Goal: Task Accomplishment & Management: Use online tool/utility

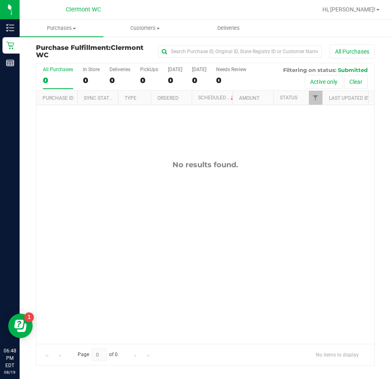
drag, startPoint x: 384, startPoint y: 102, endPoint x: 390, endPoint y: 98, distance: 6.9
click at [384, 102] on div "Purchase Fulfillment: Clermont WC All Purchases All Purchases 0 In Store 0 Deli…" at bounding box center [205, 205] width 371 height 338
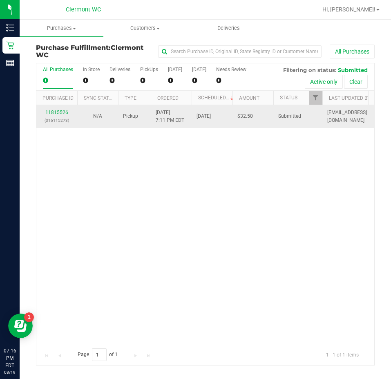
click at [61, 113] on link "11815526" at bounding box center [56, 113] width 23 height 6
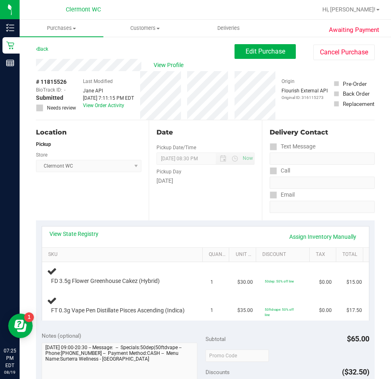
click at [111, 189] on div "Location Pickup Store Clermont WC Select Store Bonita Springs WC Boynton Beach …" at bounding box center [92, 170] width 113 height 100
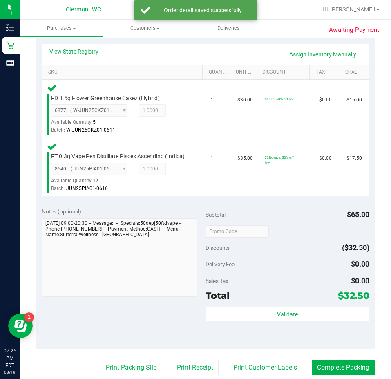
scroll to position [183, 0]
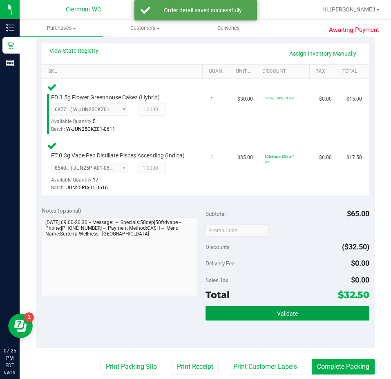
click at [262, 315] on button "Validate" at bounding box center [288, 313] width 164 height 15
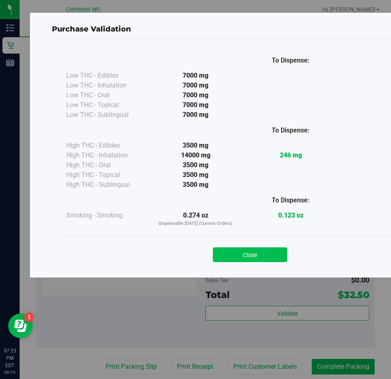
click at [253, 261] on button "Close" at bounding box center [250, 254] width 74 height 15
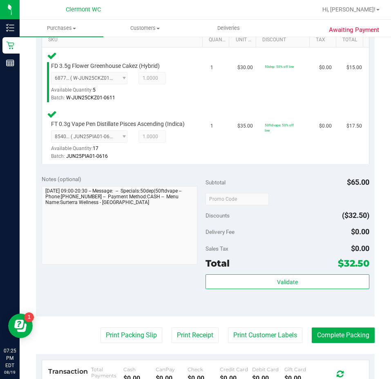
scroll to position [226, 0]
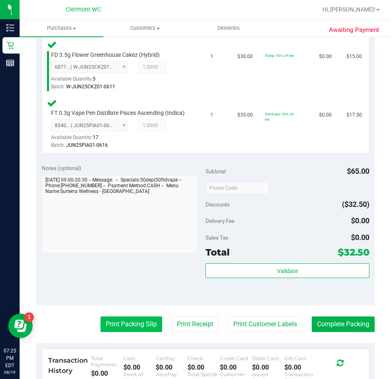
click at [108, 332] on button "Print Packing Slip" at bounding box center [132, 324] width 62 height 16
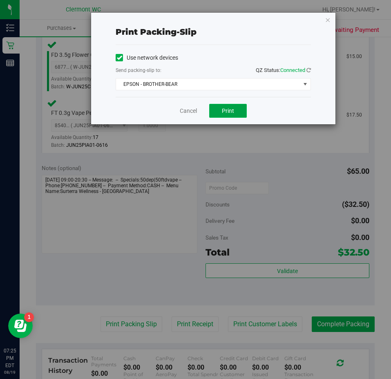
click at [225, 112] on span "Print" at bounding box center [228, 110] width 12 height 7
click at [183, 110] on link "Cancel" at bounding box center [188, 111] width 17 height 9
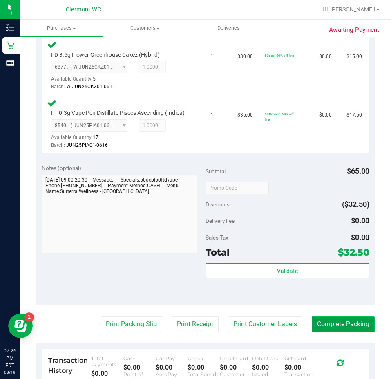
click at [335, 332] on button "Complete Packing" at bounding box center [343, 324] width 63 height 16
